Goal: Book appointment/travel/reservation

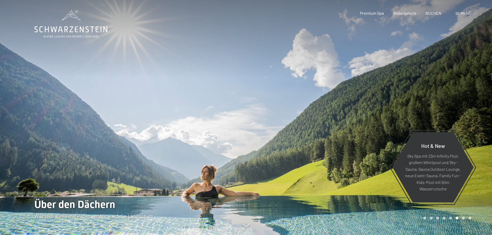
click at [459, 13] on span at bounding box center [457, 13] width 4 height 3
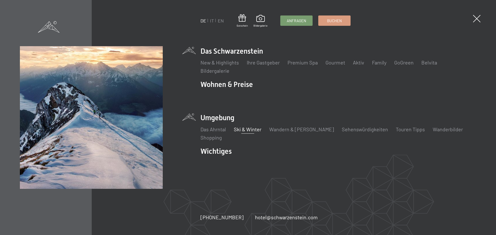
click at [248, 129] on link "Ski & Winter" at bounding box center [248, 129] width 28 height 6
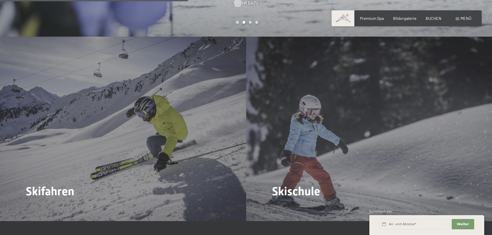
scroll to position [774, 0]
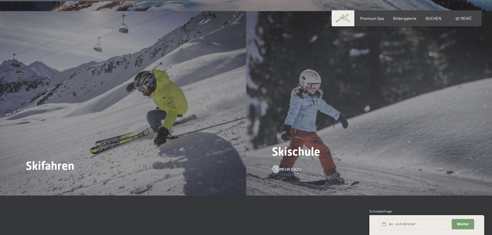
click at [286, 167] on span "Mehr dazu" at bounding box center [290, 170] width 21 height 6
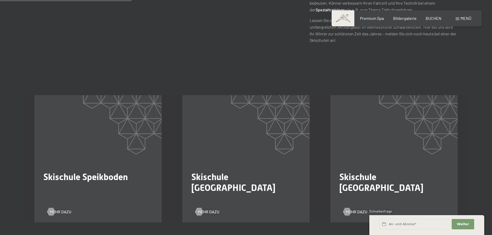
scroll to position [310, 0]
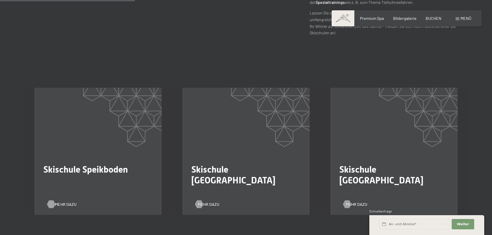
click at [62, 202] on span "Mehr dazu" at bounding box center [65, 205] width 21 height 6
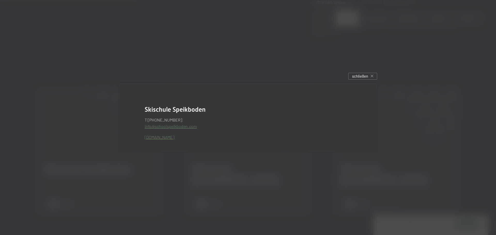
click at [174, 138] on link "www.schoolspeikboden.com" at bounding box center [160, 137] width 30 height 5
click at [360, 77] on span "schließen" at bounding box center [360, 76] width 16 height 5
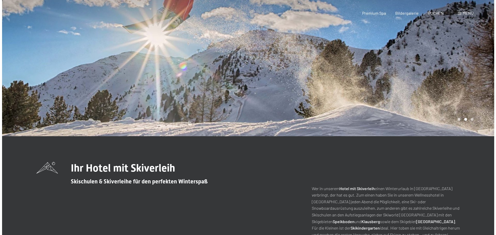
scroll to position [0, 0]
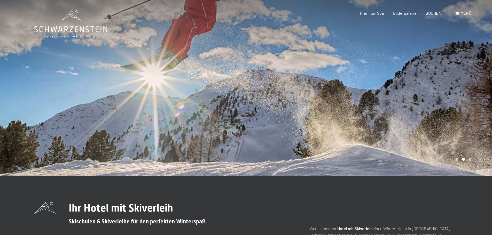
click at [457, 13] on span at bounding box center [457, 13] width 4 height 3
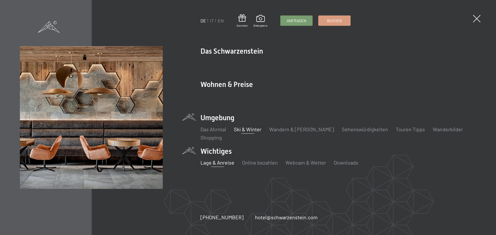
click at [216, 164] on link "Lage & Anreise" at bounding box center [217, 163] width 34 height 6
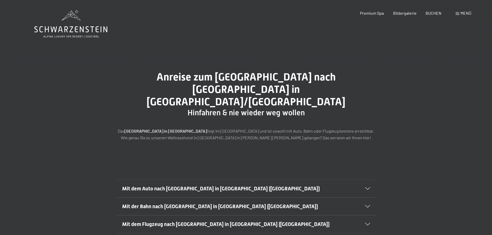
click at [367, 187] on icon at bounding box center [367, 188] width 5 height 3
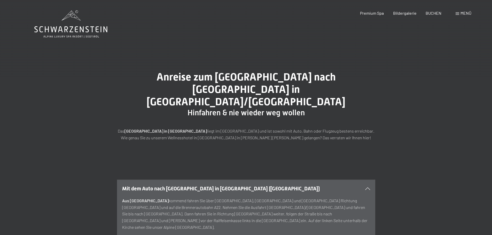
click at [458, 11] on div "Menü" at bounding box center [463, 13] width 16 height 6
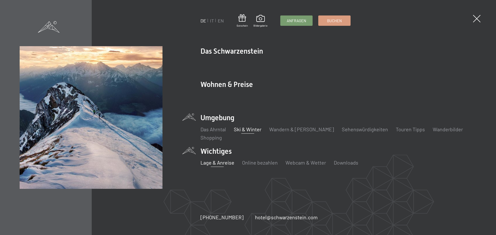
click at [247, 130] on link "Ski & Winter" at bounding box center [248, 129] width 28 height 6
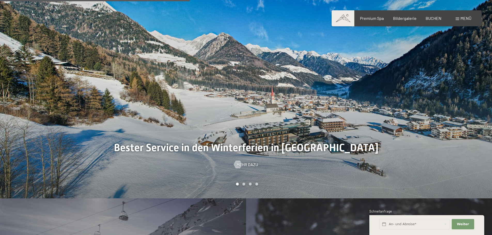
scroll to position [774, 0]
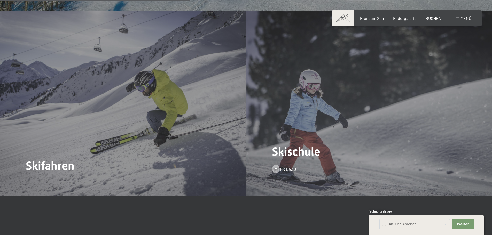
click at [307, 140] on div "Skischule Mehr dazu" at bounding box center [369, 103] width 246 height 184
click at [290, 167] on span "Mehr dazu" at bounding box center [290, 170] width 21 height 6
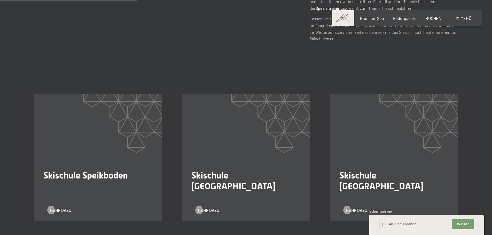
scroll to position [284, 0]
